Goal: Transaction & Acquisition: Purchase product/service

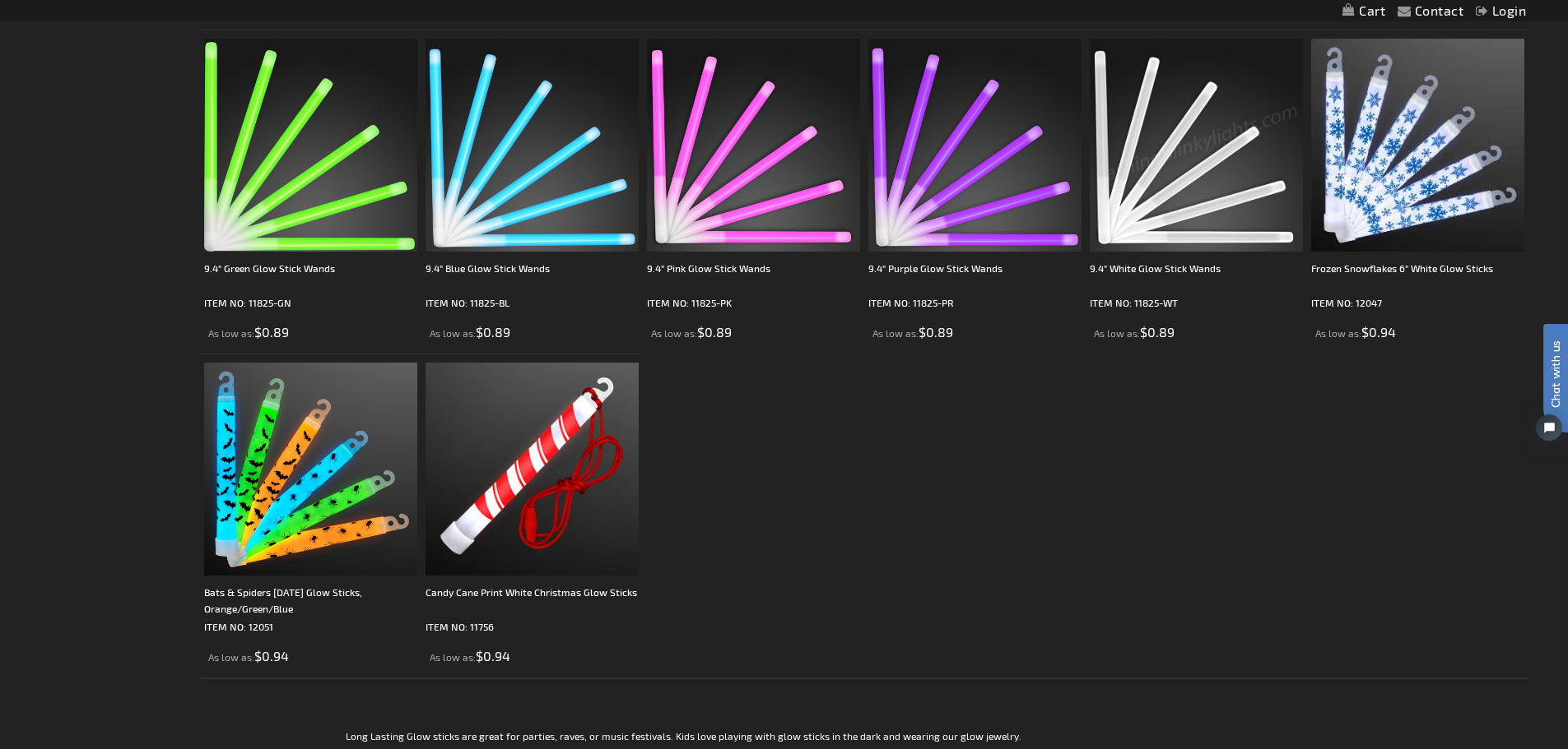
scroll to position [1562, 0]
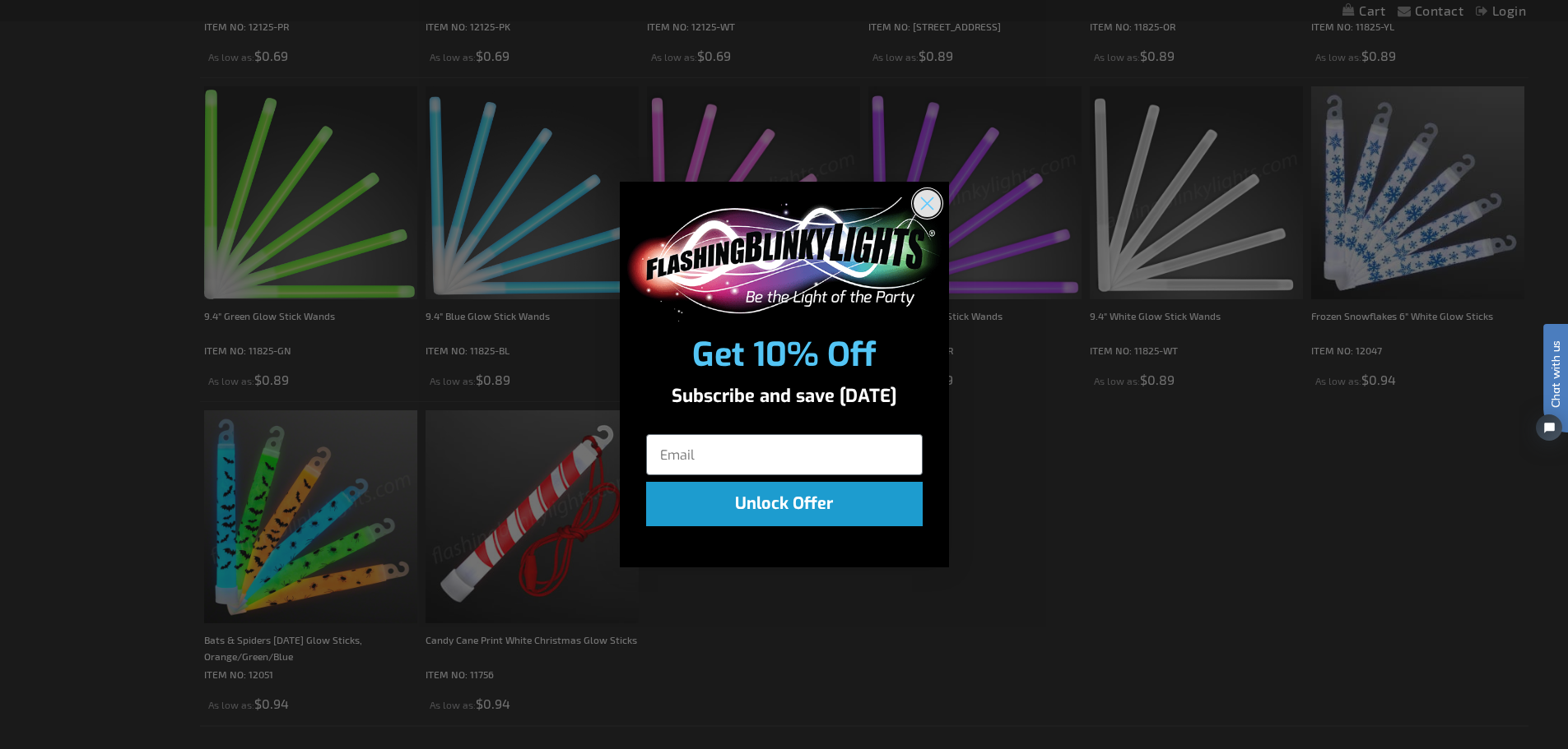
click at [924, 199] on circle "Close dialog" at bounding box center [926, 204] width 27 height 27
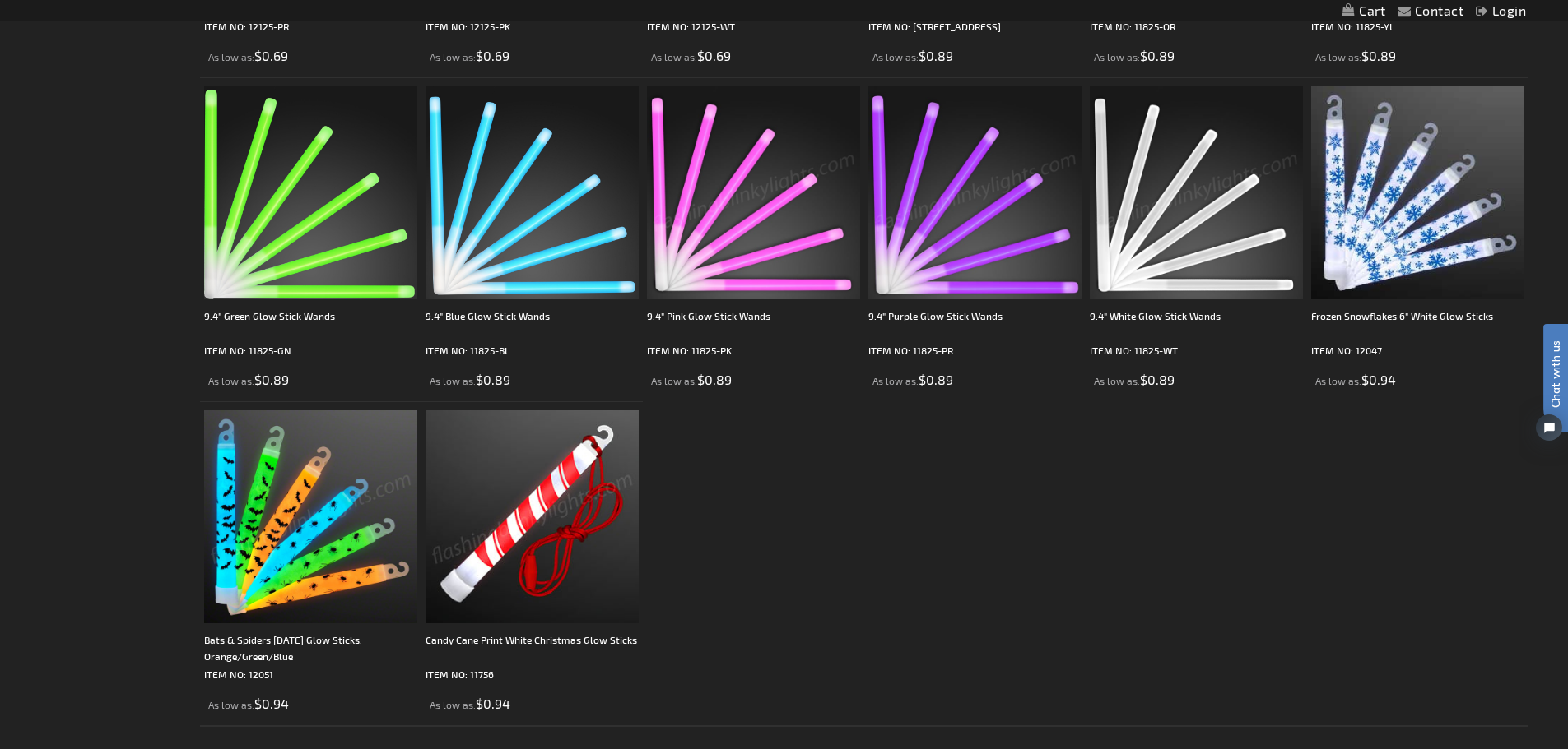
click at [271, 527] on img at bounding box center [310, 516] width 213 height 213
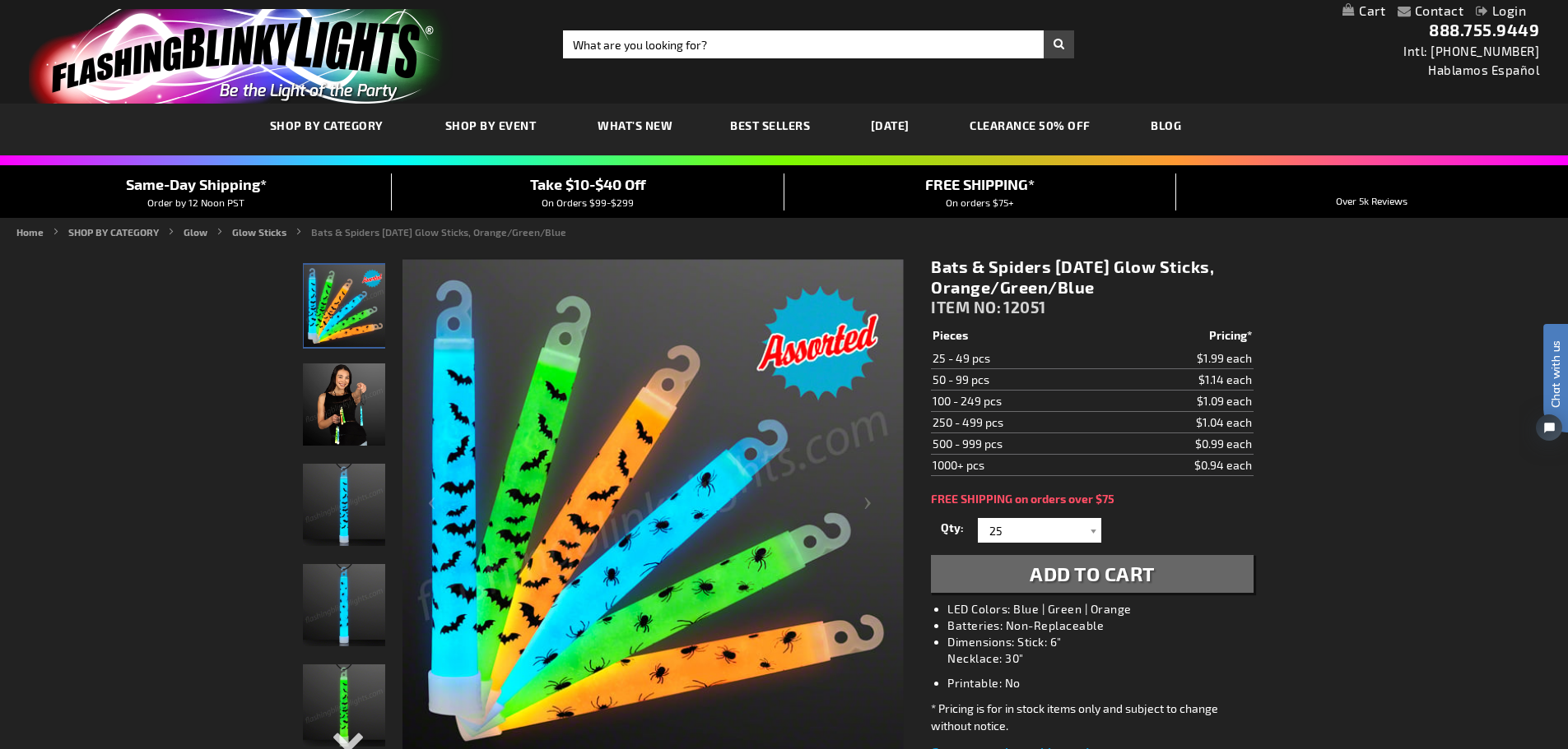
drag, startPoint x: 1269, startPoint y: 466, endPoint x: 1138, endPoint y: 460, distance: 131.1
click at [1138, 460] on td "$0.94 each" at bounding box center [1180, 465] width 146 height 21
click at [1068, 524] on input "25" at bounding box center [1041, 529] width 120 height 24
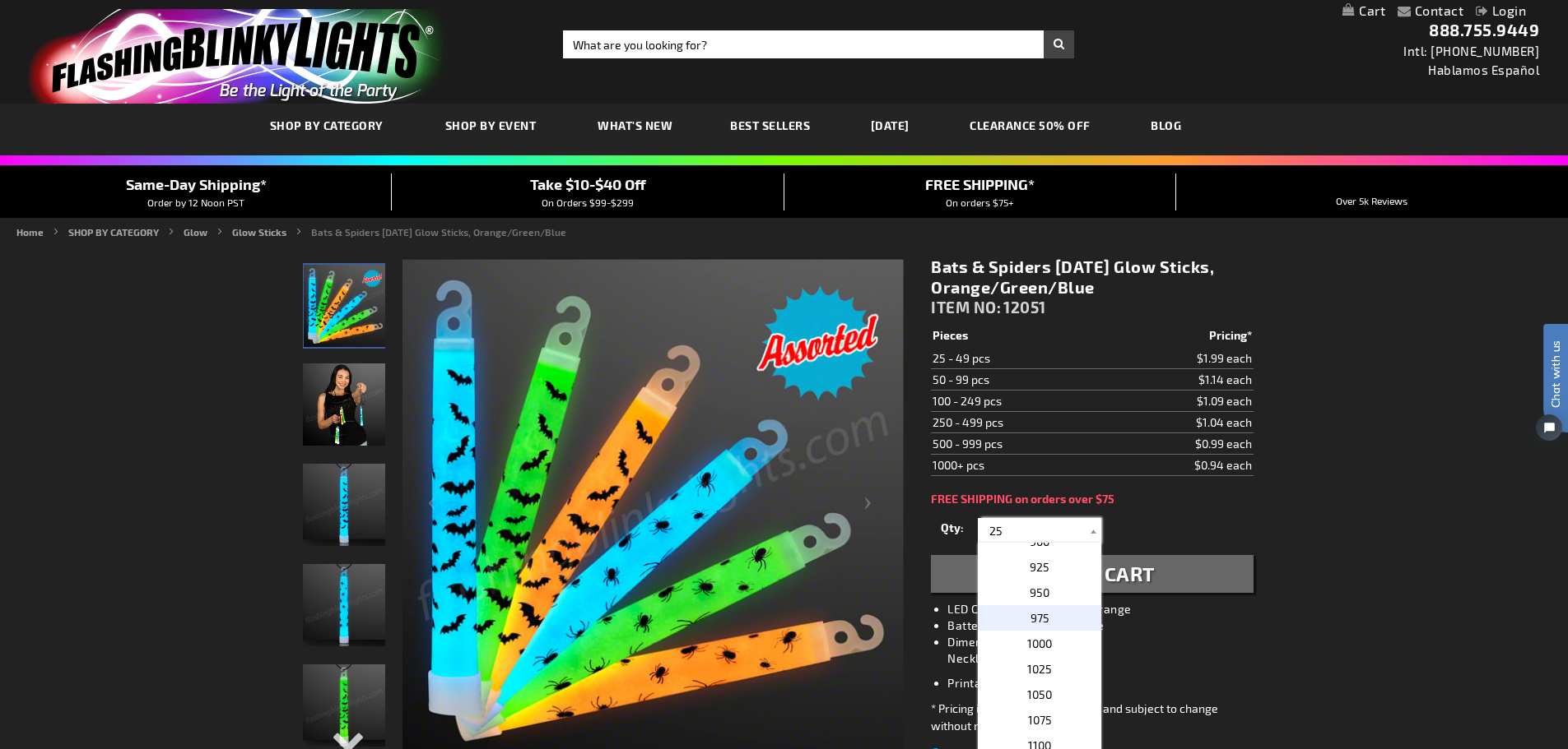
scroll to position [904, 0]
click at [1060, 645] on p "1000" at bounding box center [1039, 645] width 123 height 25
type input "1000"
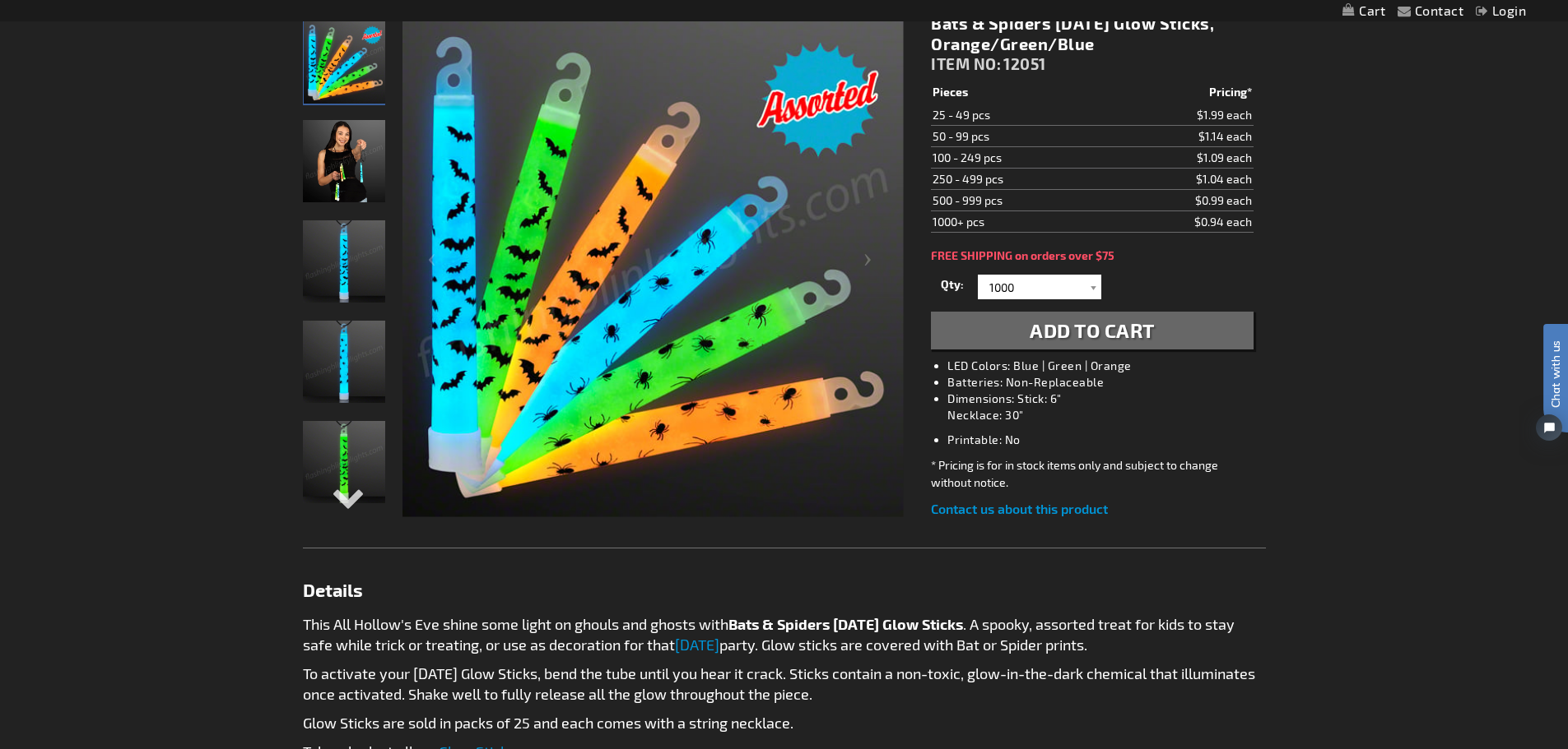
scroll to position [247, 0]
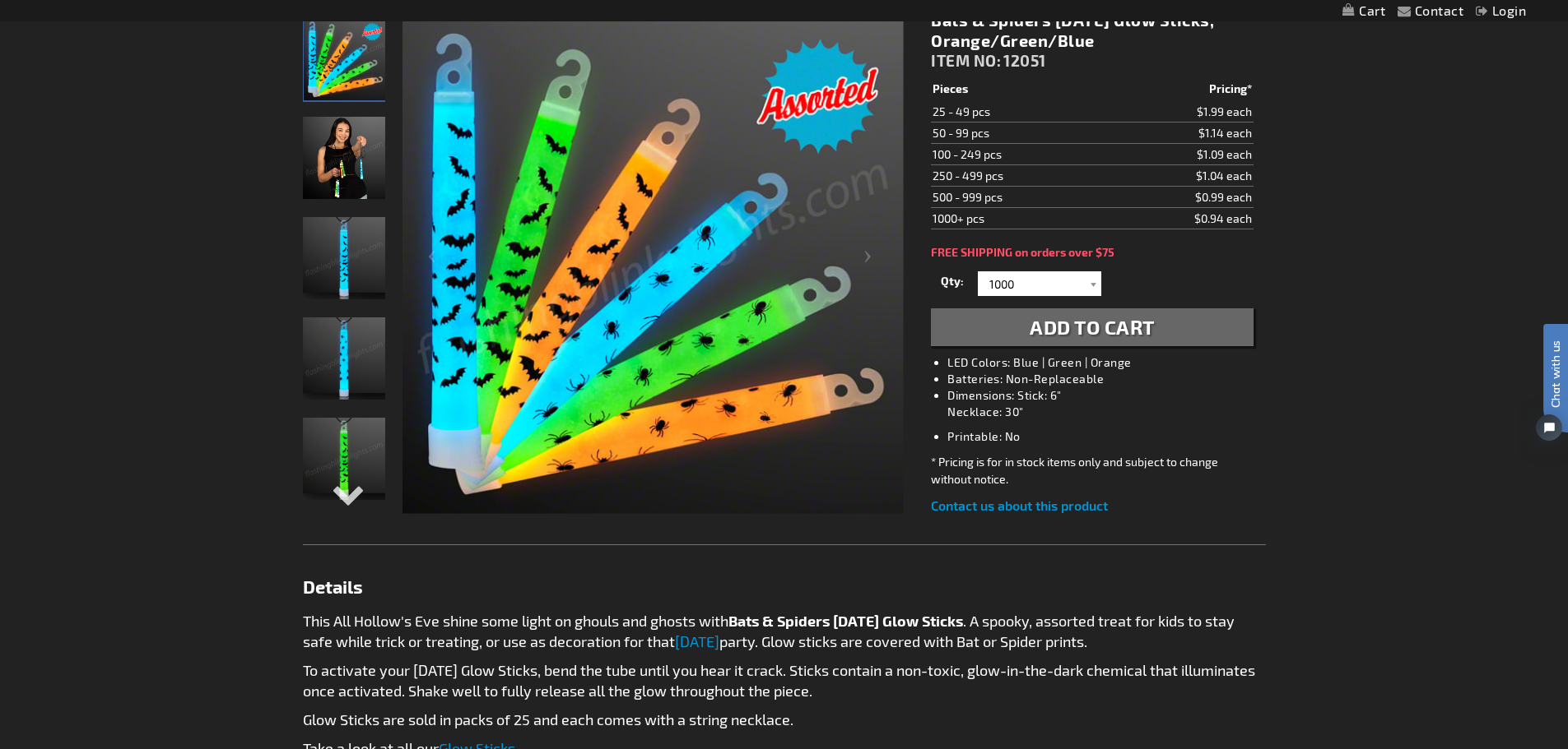
click at [1153, 323] on span "Add to Cart" at bounding box center [1092, 326] width 125 height 24
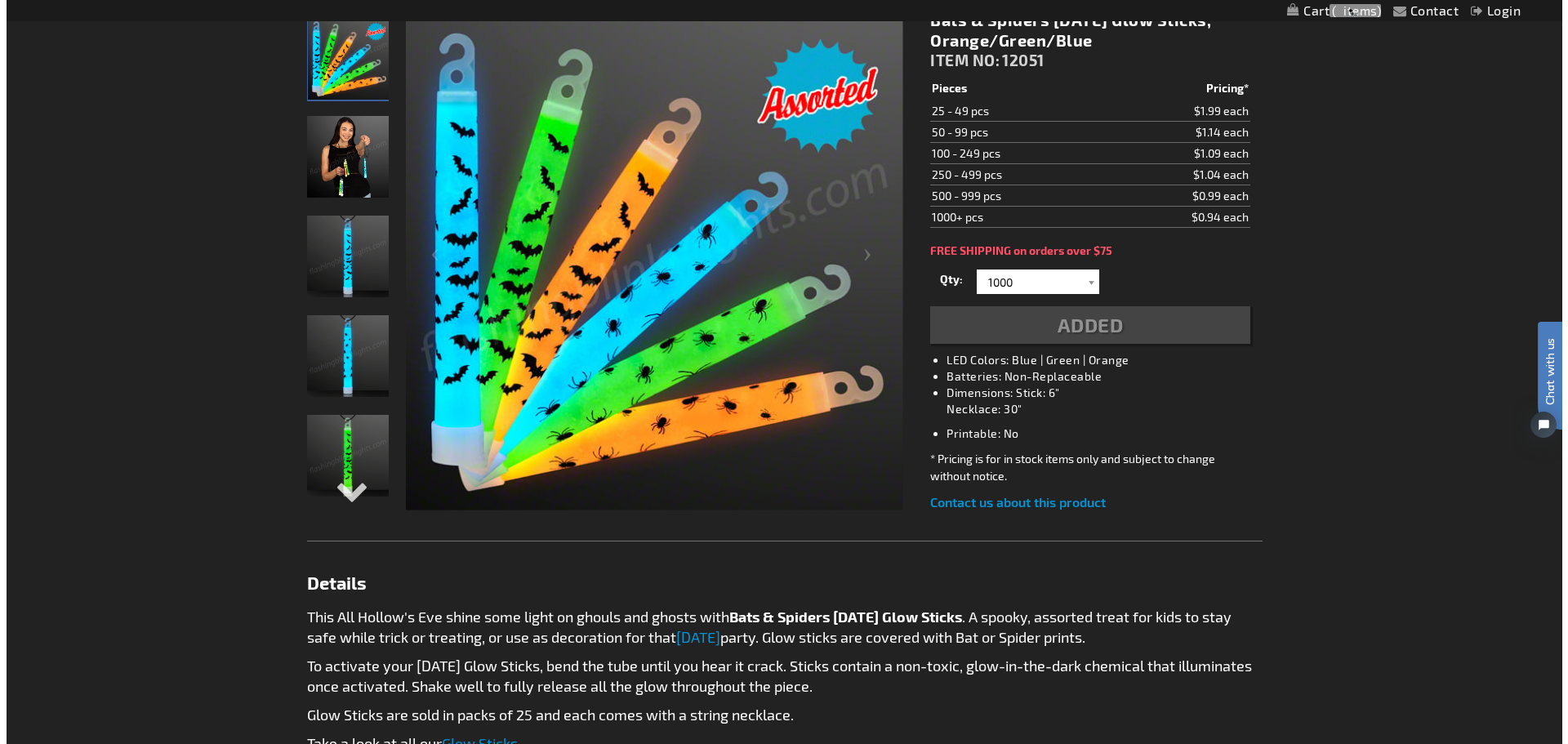
scroll to position [283, 0]
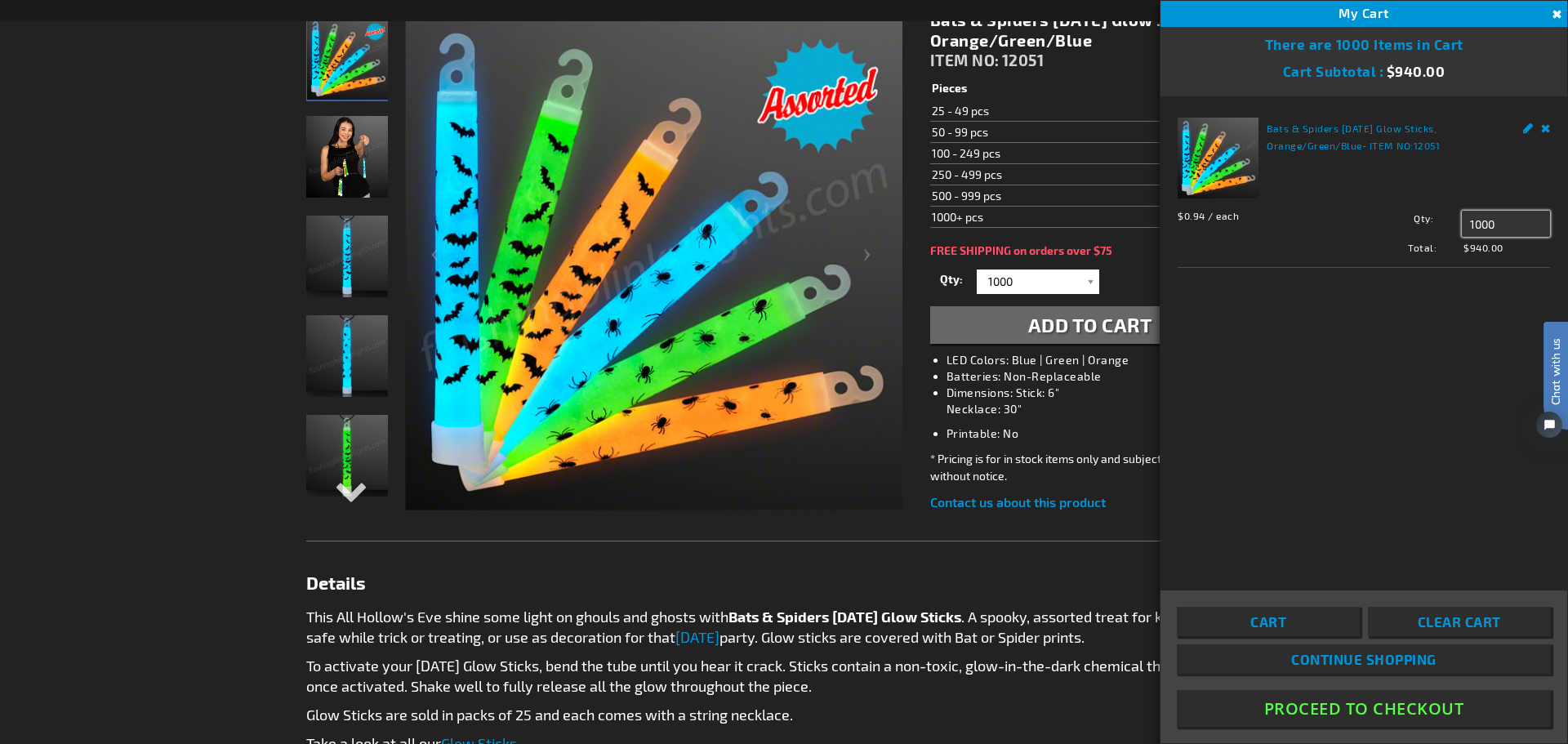
drag, startPoint x: 1504, startPoint y: 224, endPoint x: 1381, endPoint y: 210, distance: 123.8
click at [1381, 210] on div "$0.94 / each Total: $940.00 Qty 1000 Update" at bounding box center [1364, 229] width 372 height 52
type input "600"
click at [1506, 257] on span "Update" at bounding box center [1499, 255] width 39 height 12
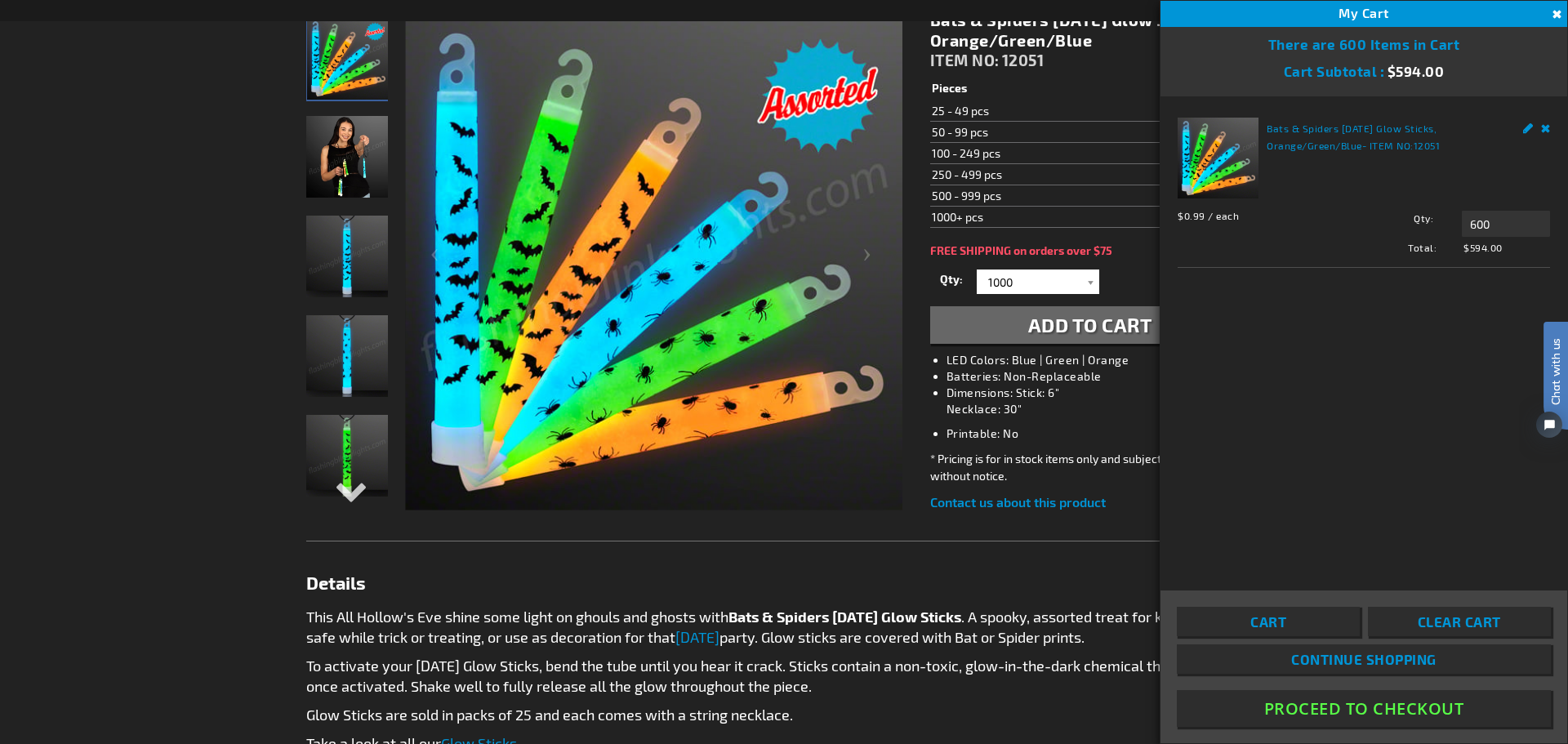
click at [1545, 130] on link "Remove" at bounding box center [1546, 126] width 10 height 17
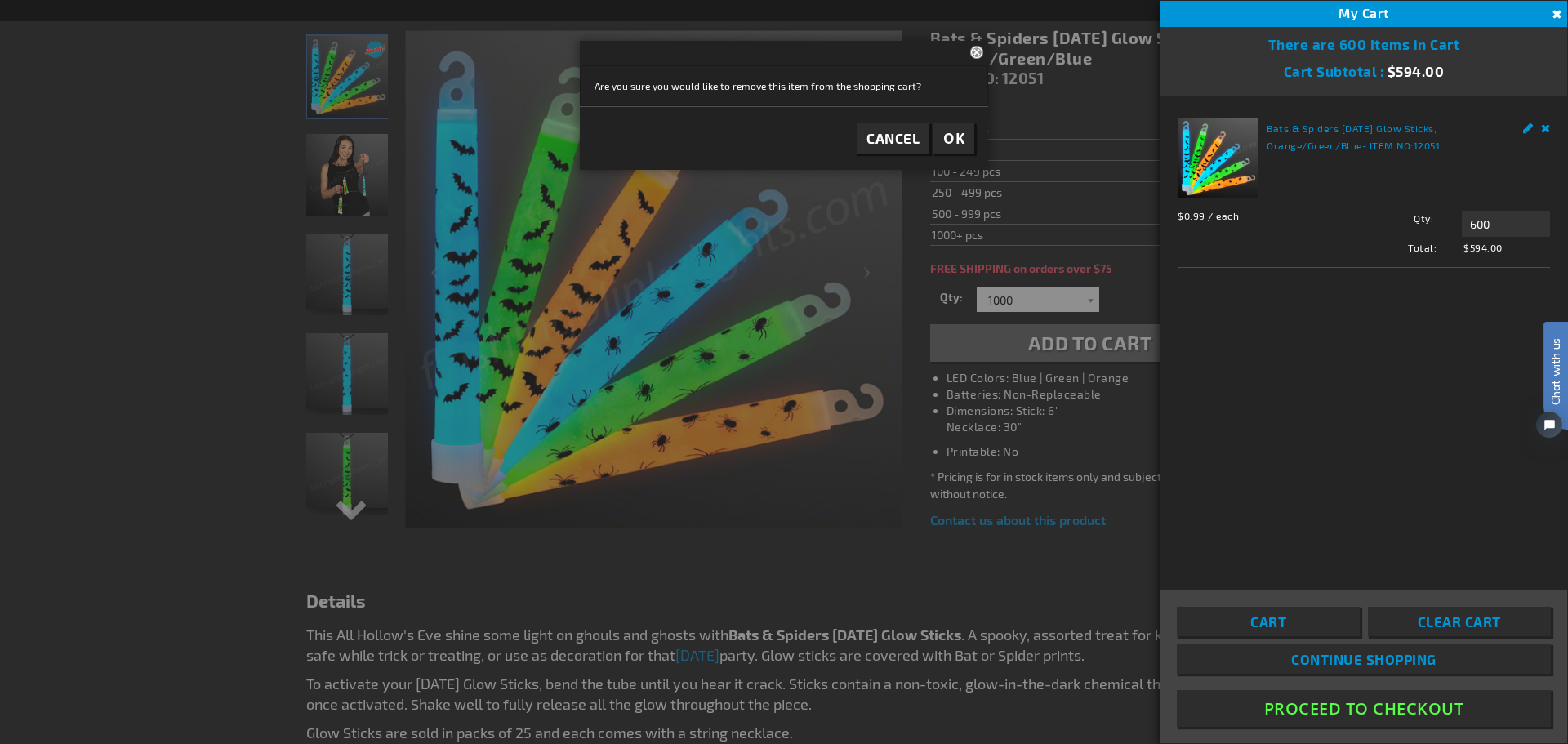
scroll to position [245, 0]
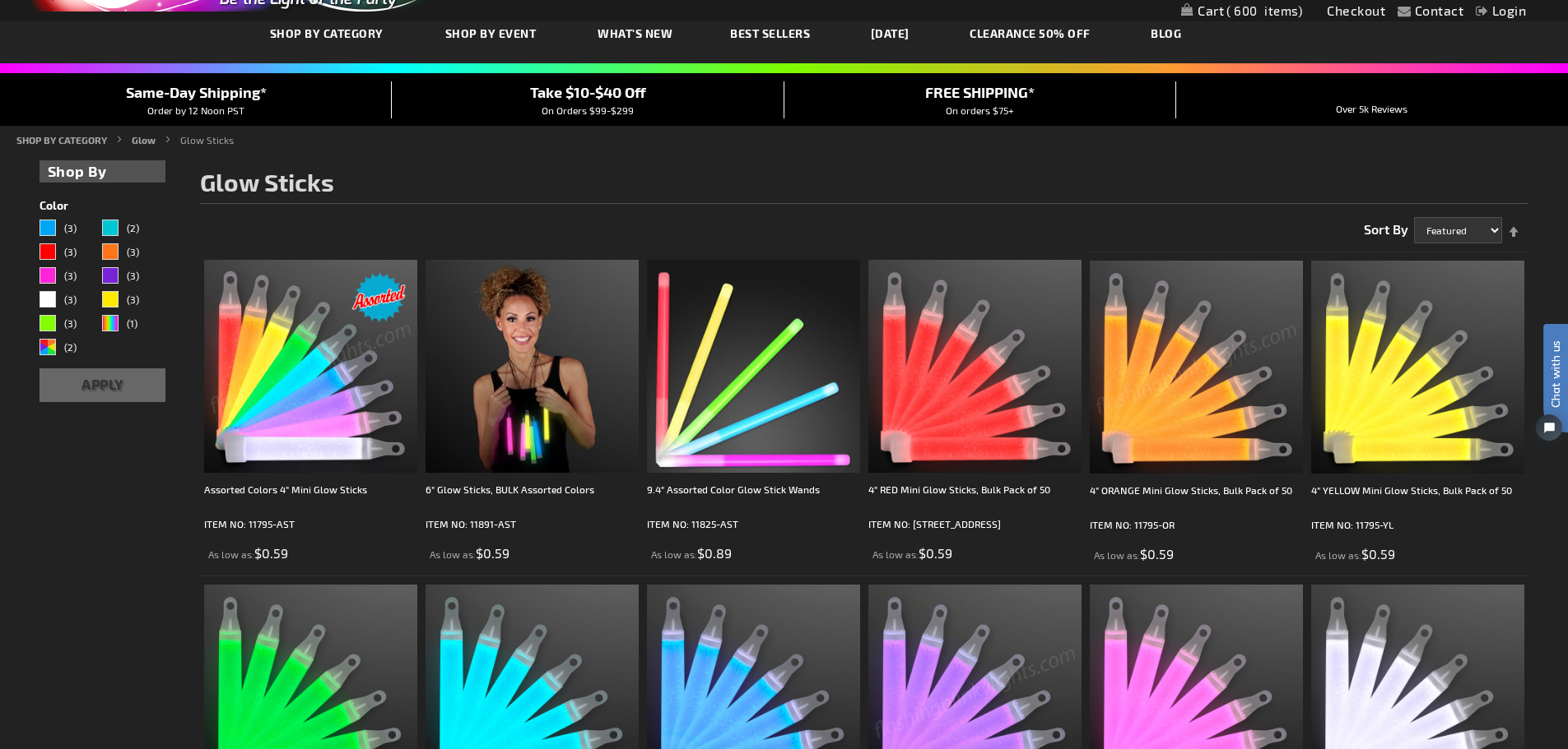
scroll to position [83, 0]
